Goal: Information Seeking & Learning: Find specific fact

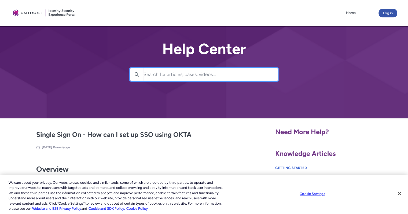
click at [154, 78] on input "Search for articles, cases, videos..." at bounding box center [211, 74] width 135 height 12
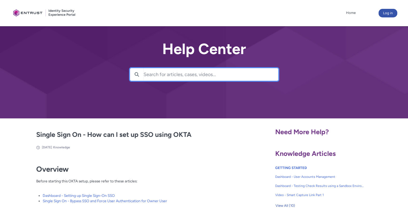
click at [154, 78] on input "Search for articles, cases, videos..." at bounding box center [211, 74] width 135 height 12
paste input "We received many SSLs from Entrust for our Okta. Which one do you use?"
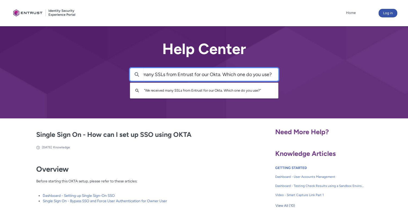
type input "We received many SSLs from Entrust for our Okta. Which one do you use?"
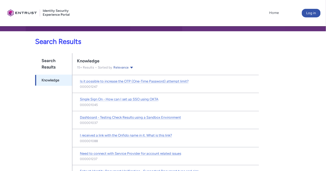
scroll to position [130, 0]
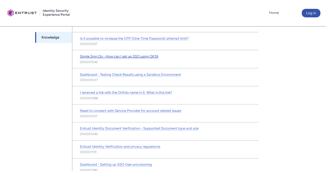
click at [138, 56] on span "Single Sign On - How can I set up SSO using OKTA" at bounding box center [119, 56] width 79 height 4
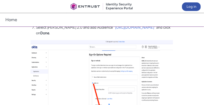
scroll to position [666, 0]
